Goal: Check status: Check status

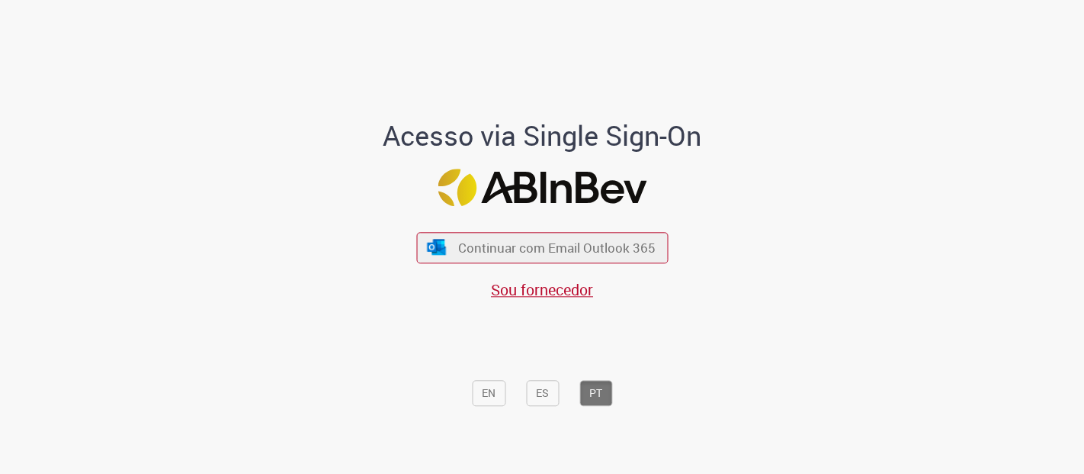
click at [584, 258] on button "Continuar com Email Outlook 365" at bounding box center [542, 247] width 252 height 31
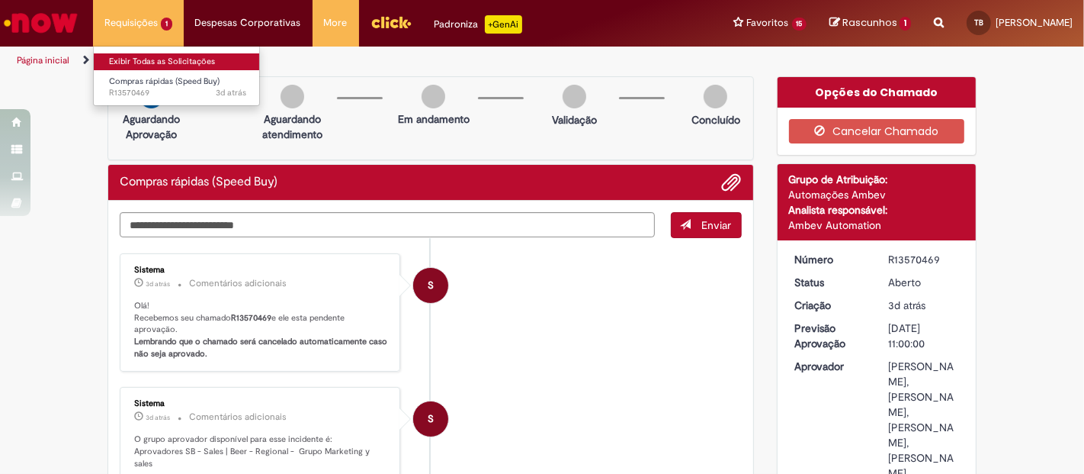
click at [169, 55] on link "Exibir Todas as Solicitações" at bounding box center [178, 61] width 168 height 17
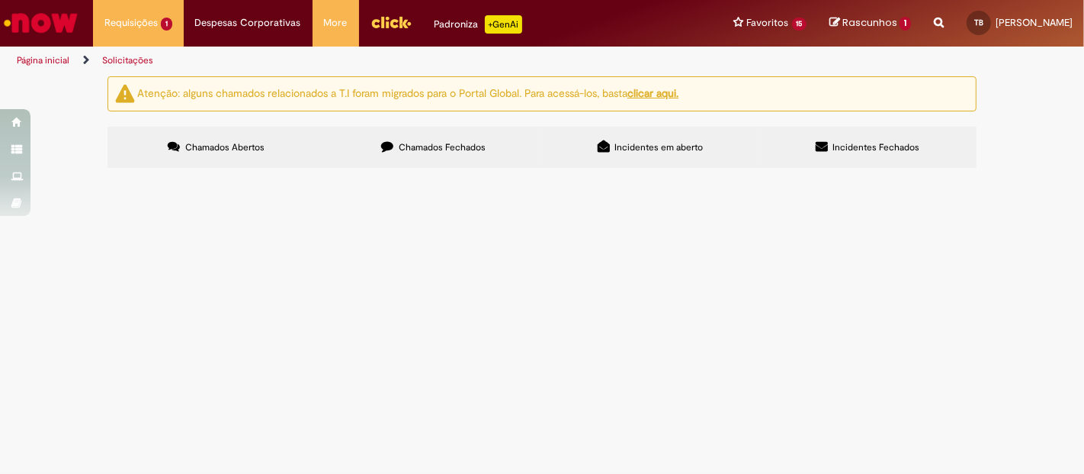
click at [483, 127] on div "Chamados Abertos Chamados Fechados Incidentes em aberto Incidentes Fechados Ite…" at bounding box center [542, 127] width 869 height 0
click at [473, 156] on label "Chamados Fechados" at bounding box center [433, 147] width 217 height 41
drag, startPoint x: 382, startPoint y: 275, endPoint x: 246, endPoint y: 268, distance: 135.9
click at [0, 0] on td "Compra E Negociação De Vendas E Marketing" at bounding box center [0, 0] width 0 height 0
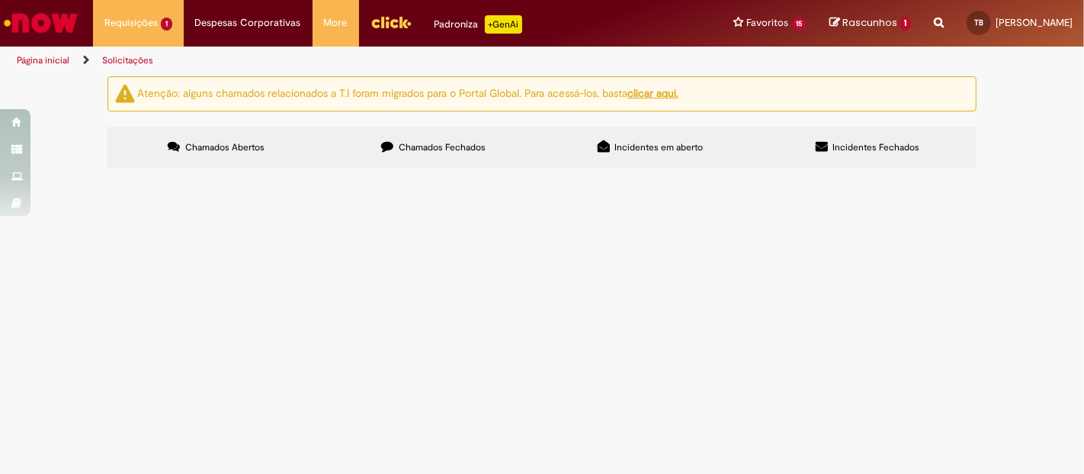
click at [0, 0] on span "Produção Copos Beats - Ativação Barretos" at bounding box center [0, 0] width 0 height 0
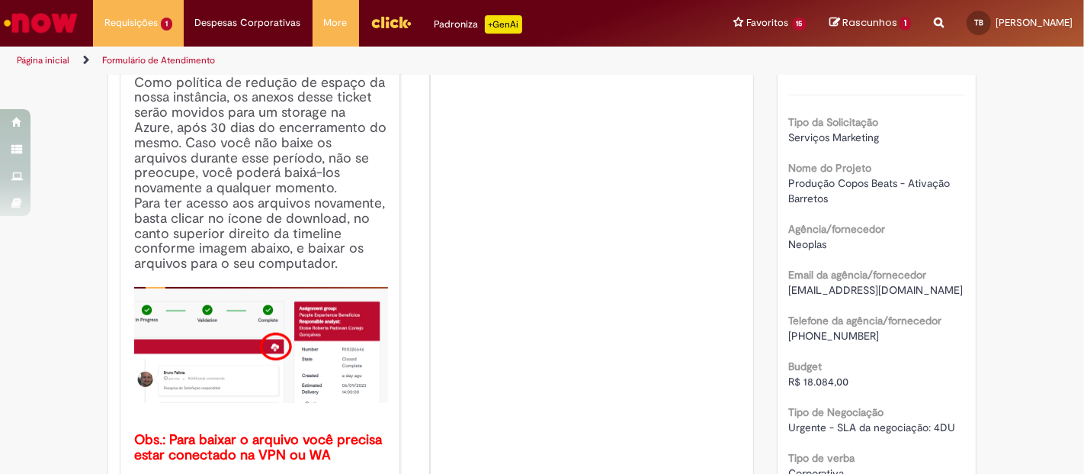
scroll to position [307, 0]
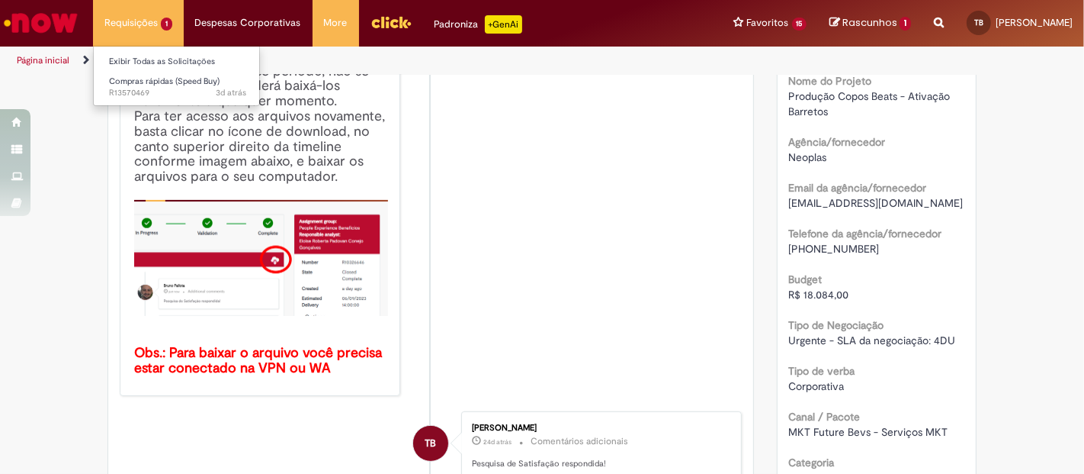
click at [153, 52] on li "Exibir Todas as Solicitações" at bounding box center [178, 60] width 168 height 20
